Goal: Complete application form

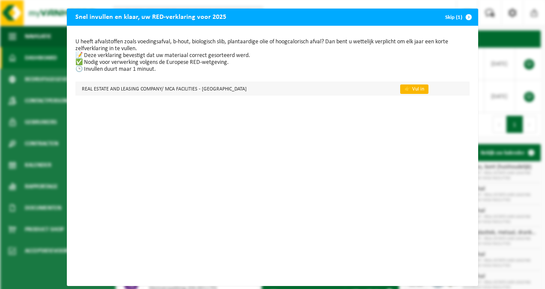
click at [400, 85] on link "👉 Vul in" at bounding box center [414, 88] width 28 height 9
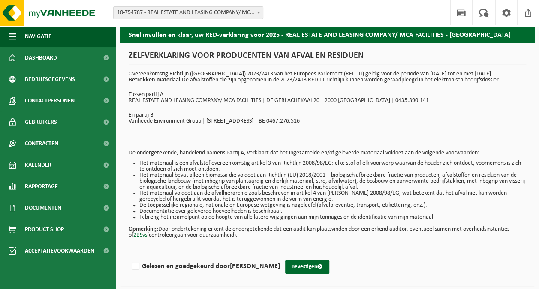
scroll to position [6, 0]
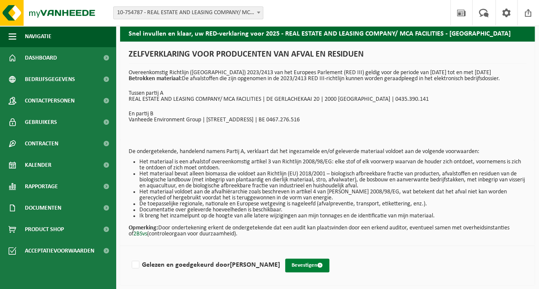
click at [288, 263] on button "Bevestigen" at bounding box center [307, 265] width 44 height 14
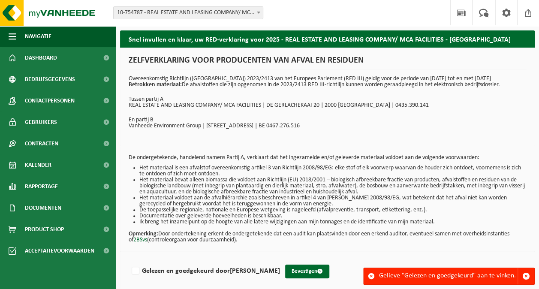
scroll to position [6, 0]
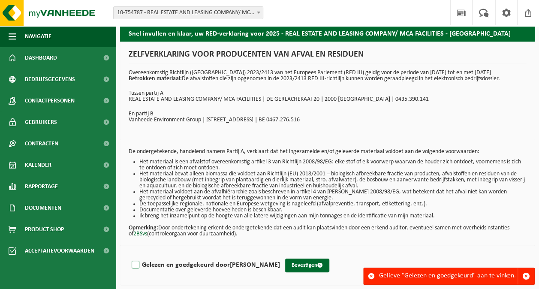
click at [132, 264] on label "Gelezen en goedgekeurd door YINNIE Yu" at bounding box center [205, 264] width 150 height 13
click at [280, 254] on input "Gelezen en goedgekeurd door YINNIE Yu" at bounding box center [280, 254] width 0 height 0
checkbox input "true"
click at [285, 263] on button "Bevestigen" at bounding box center [307, 265] width 44 height 14
